Goal: Task Accomplishment & Management: Manage account settings

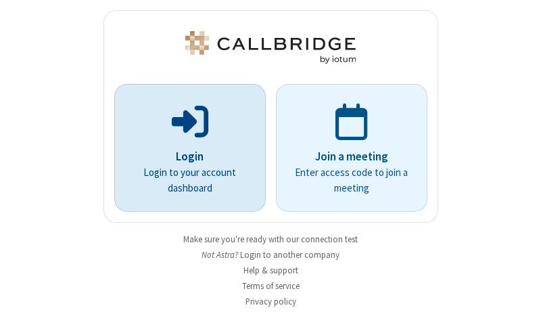
click at [185, 156] on p "Login" at bounding box center [190, 157] width 114 height 18
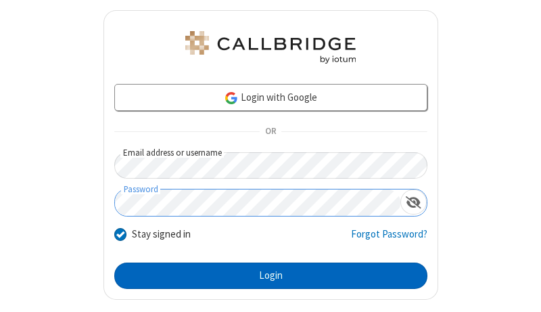
click at [265, 275] on button "Login" at bounding box center [270, 275] width 313 height 27
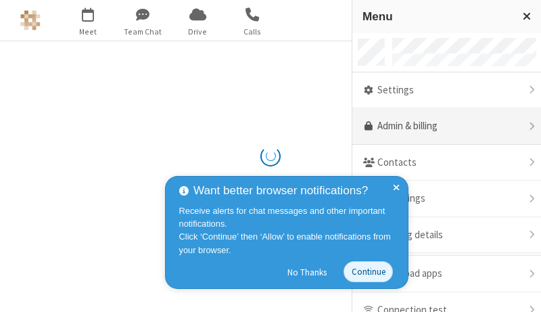
click at [441, 126] on link "Admin & billing" at bounding box center [446, 126] width 189 height 37
